Goal: Task Accomplishment & Management: Use online tool/utility

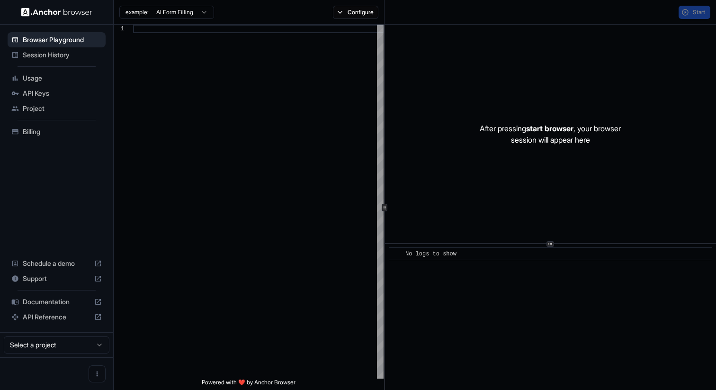
scroll to position [85, 0]
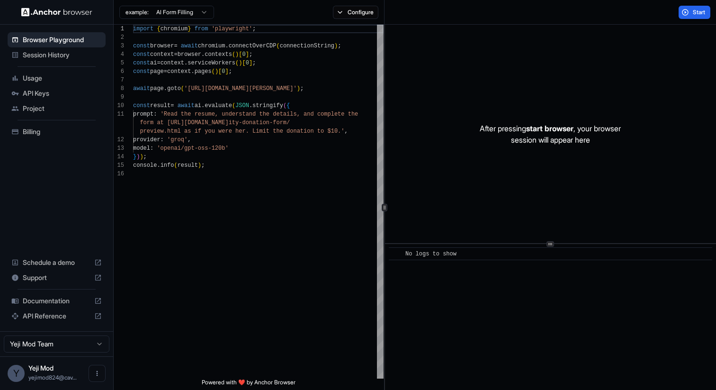
click at [47, 58] on span "Session History" at bounding box center [62, 54] width 79 height 9
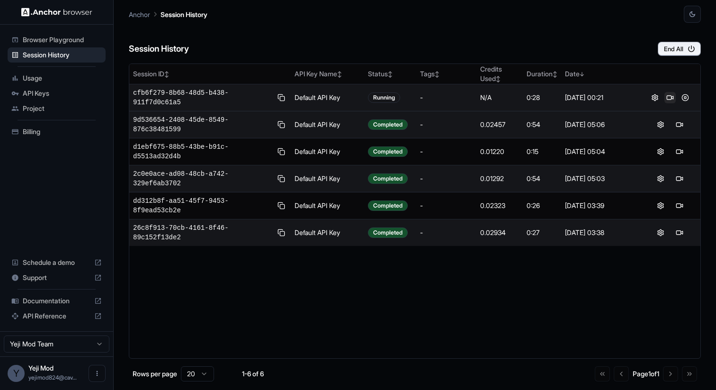
click at [671, 98] on button at bounding box center [670, 97] width 11 height 11
click at [682, 98] on button at bounding box center [685, 97] width 11 height 11
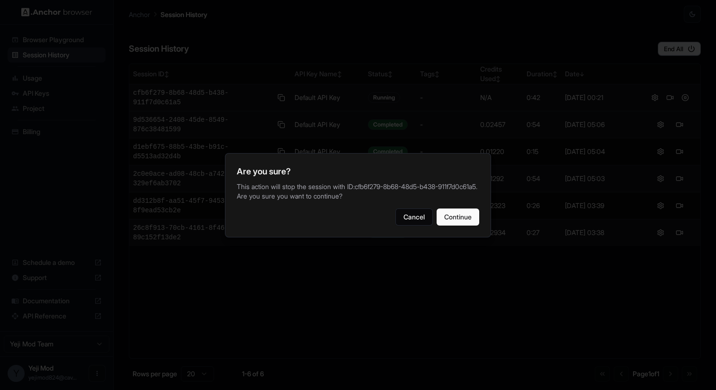
click at [466, 207] on div "Are you sure? This action will stop the session with ID: cfb6f279-8b68-48d5-b43…" at bounding box center [358, 195] width 266 height 84
click at [466, 216] on button "Continue" at bounding box center [458, 216] width 43 height 17
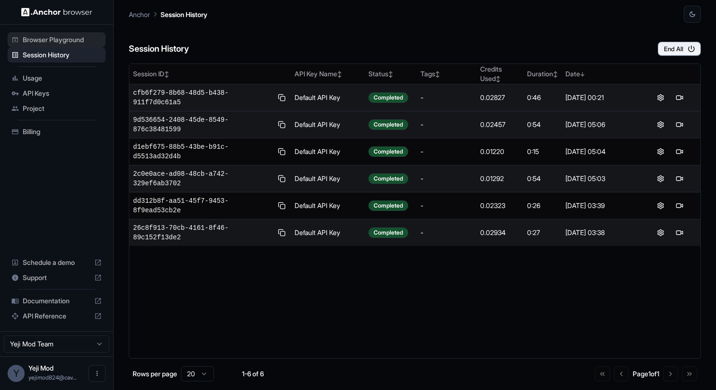
click at [547, 46] on div "Session History End All" at bounding box center [415, 39] width 572 height 33
